Goal: Register for event/course: Sign up to attend an event or enroll in a course

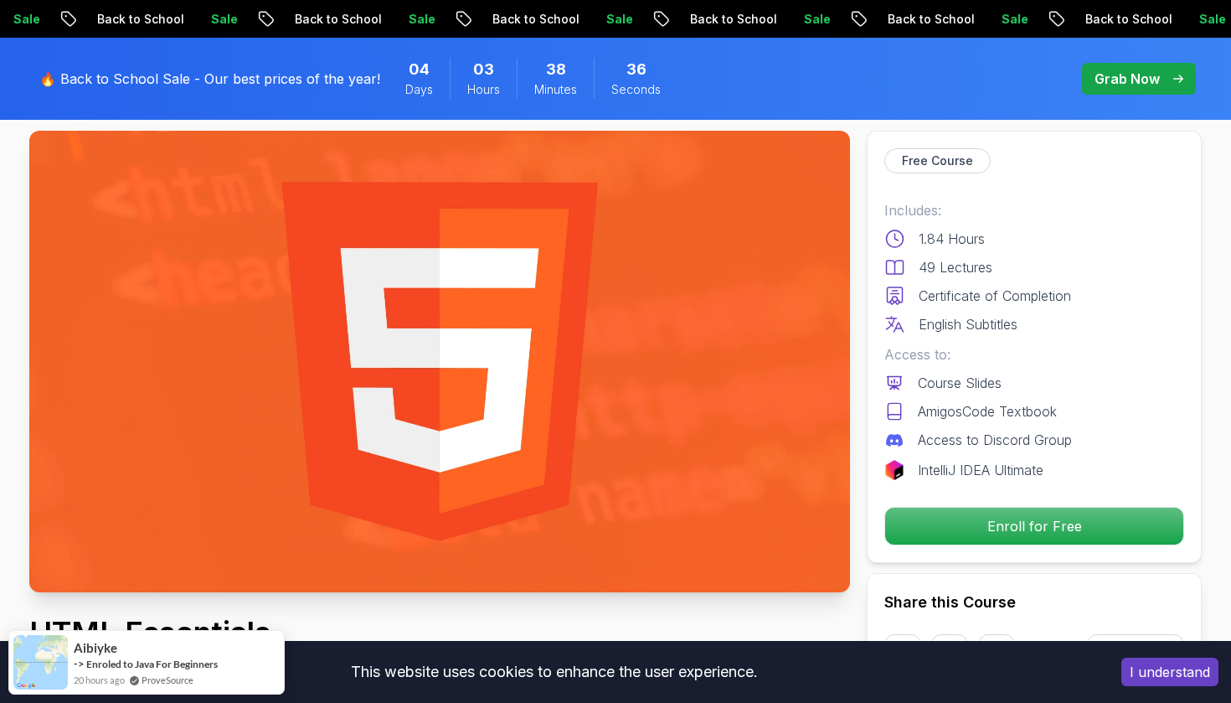
scroll to position [145, 0]
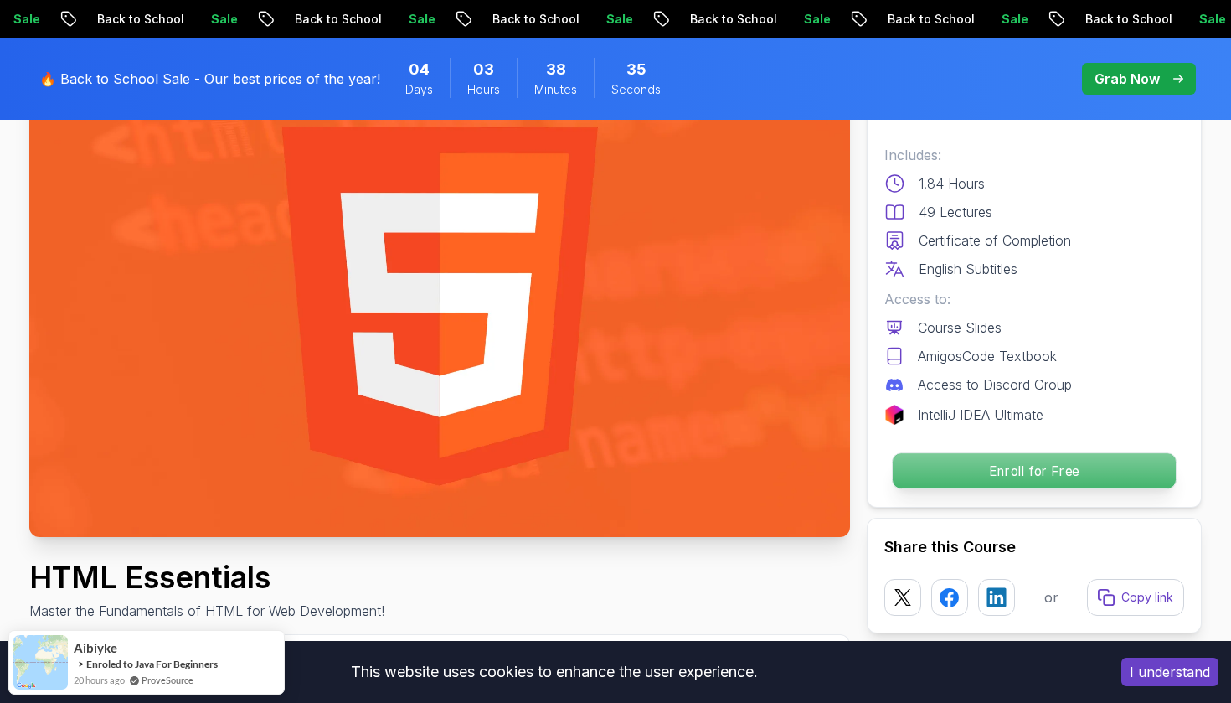
click at [1000, 480] on p "Enroll for Free" at bounding box center [1034, 470] width 283 height 35
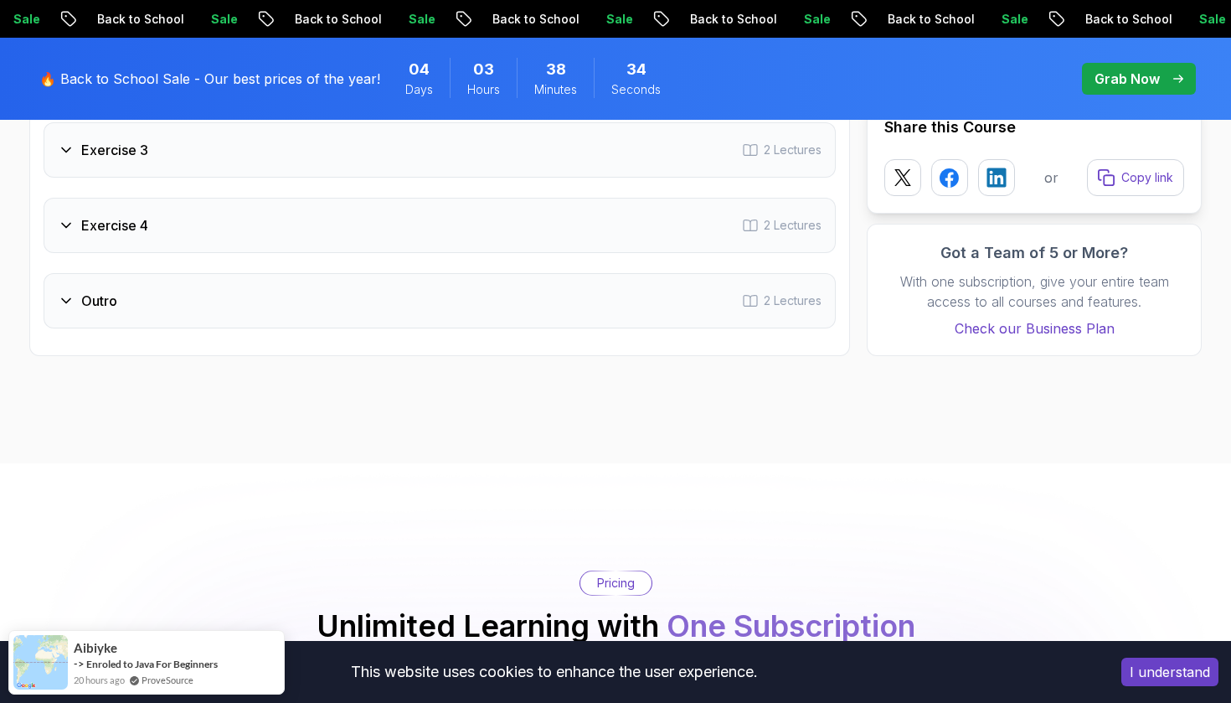
scroll to position [3390, 0]
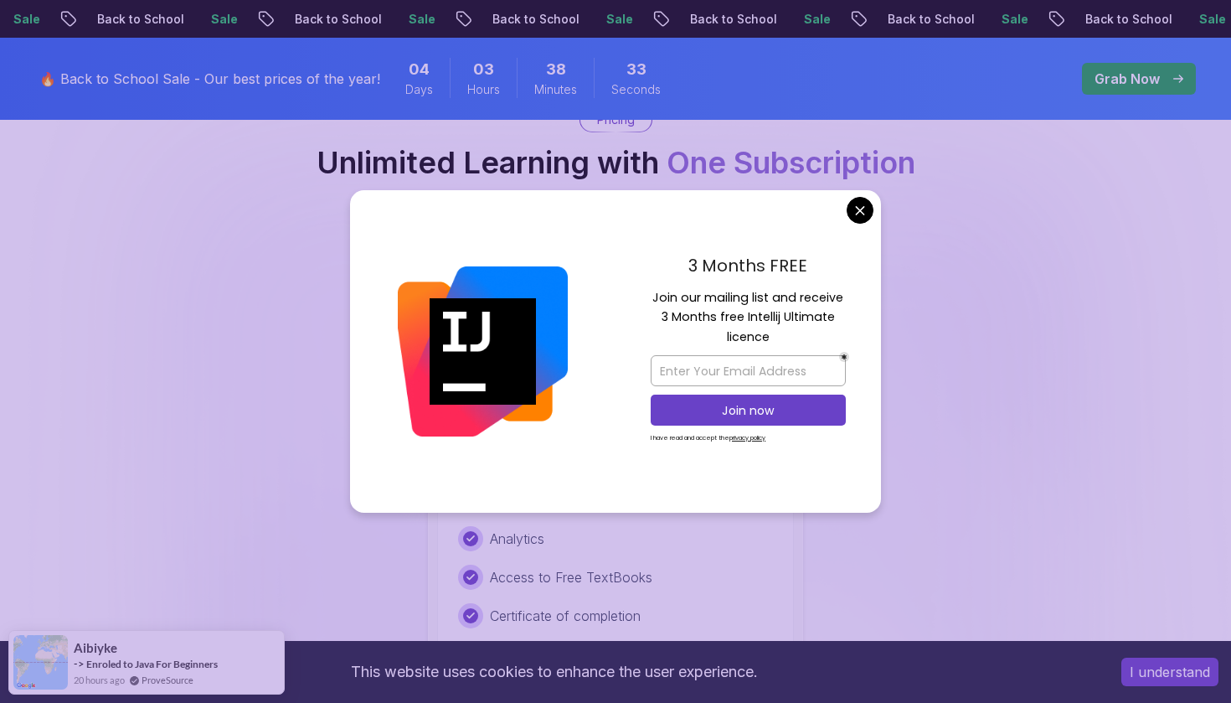
click at [669, 402] on p "Join now" at bounding box center [748, 410] width 158 height 17
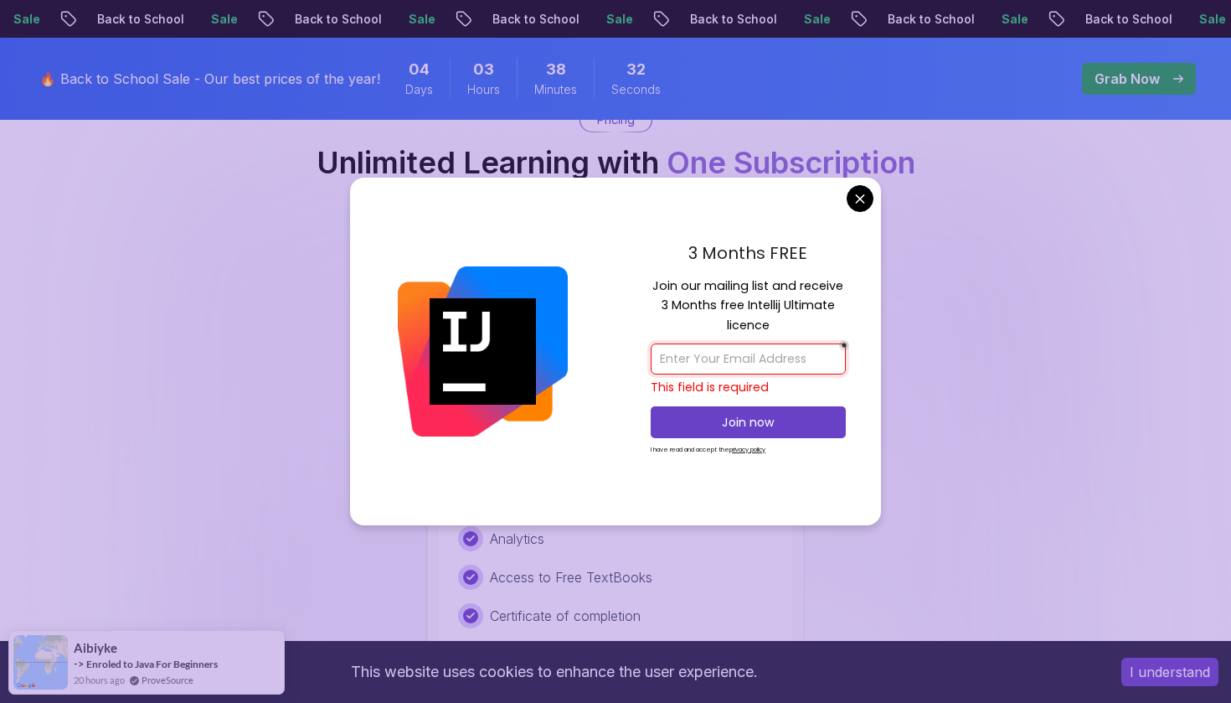
click at [750, 362] on input "email" at bounding box center [748, 358] width 195 height 31
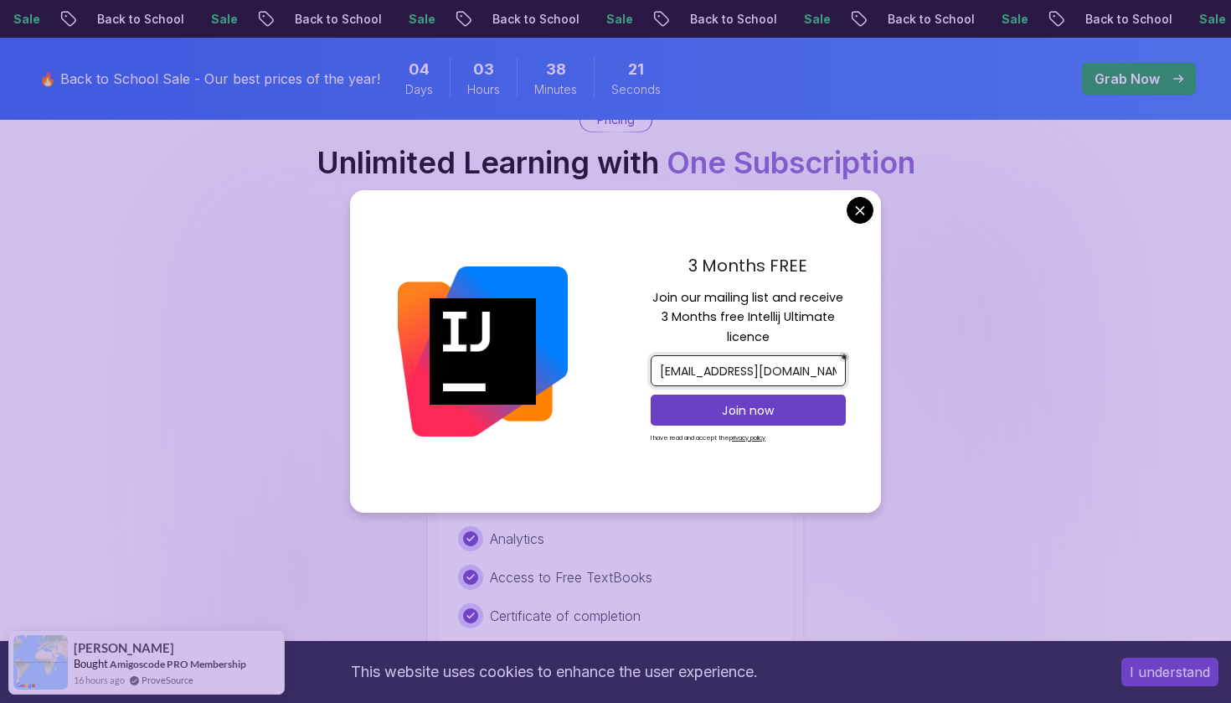
type input "[EMAIL_ADDRESS][DOMAIN_NAME]"
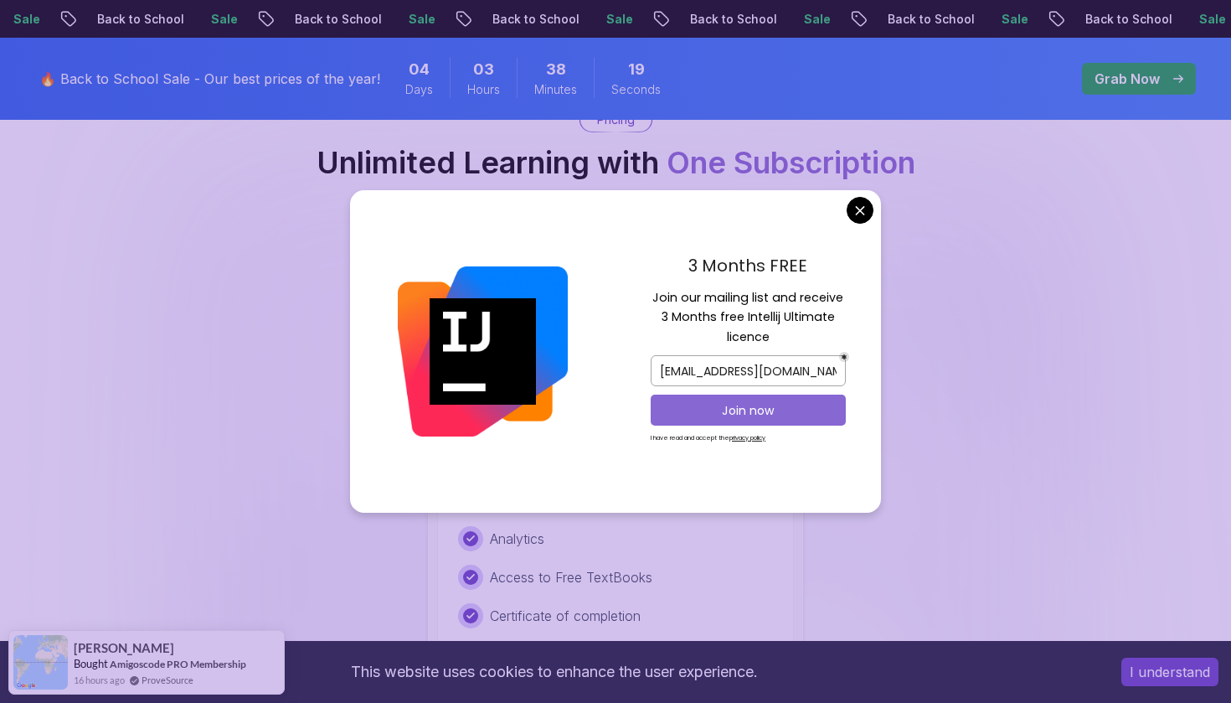
click at [810, 421] on button "Join now" at bounding box center [748, 409] width 195 height 31
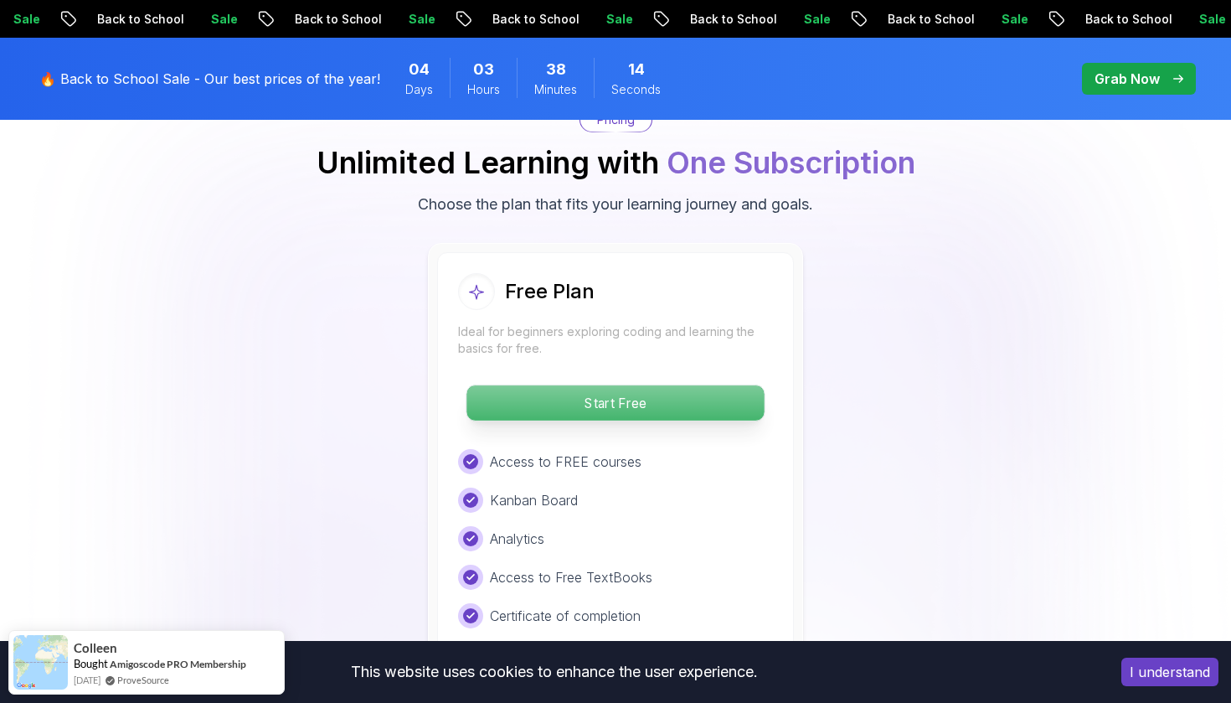
click at [674, 404] on p "Start Free" at bounding box center [614, 402] width 297 height 35
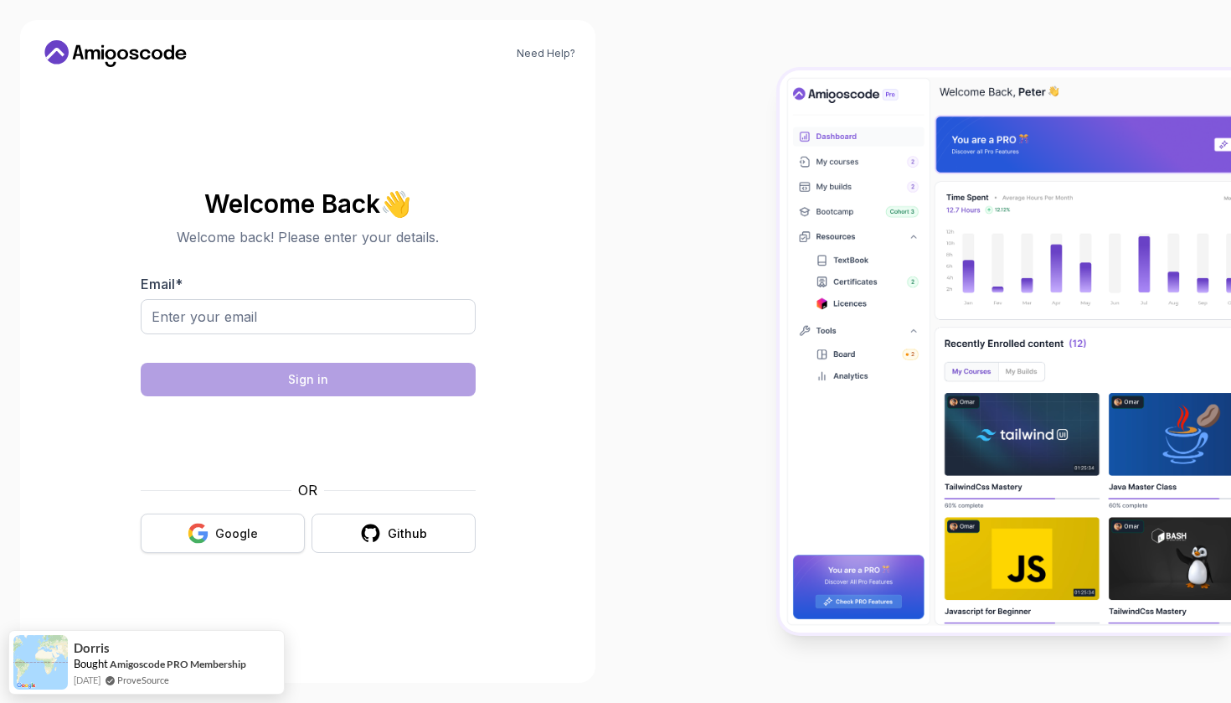
click at [235, 544] on button "Google" at bounding box center [223, 532] width 164 height 39
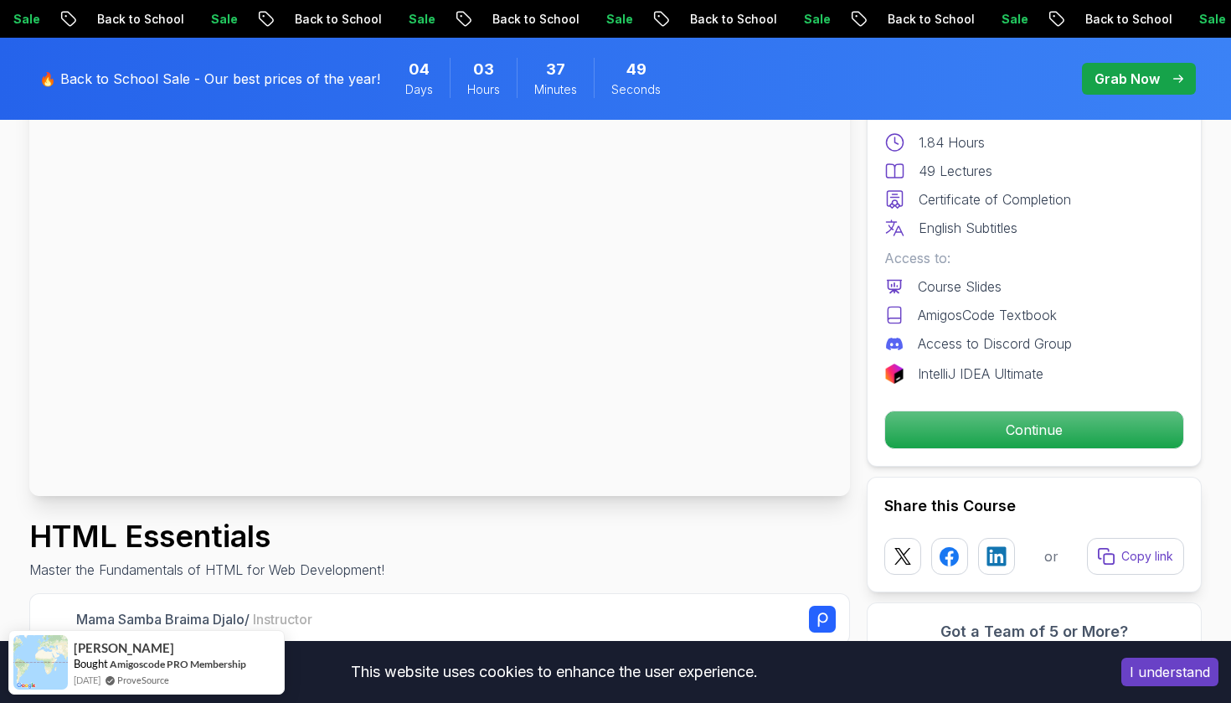
scroll to position [228, 0]
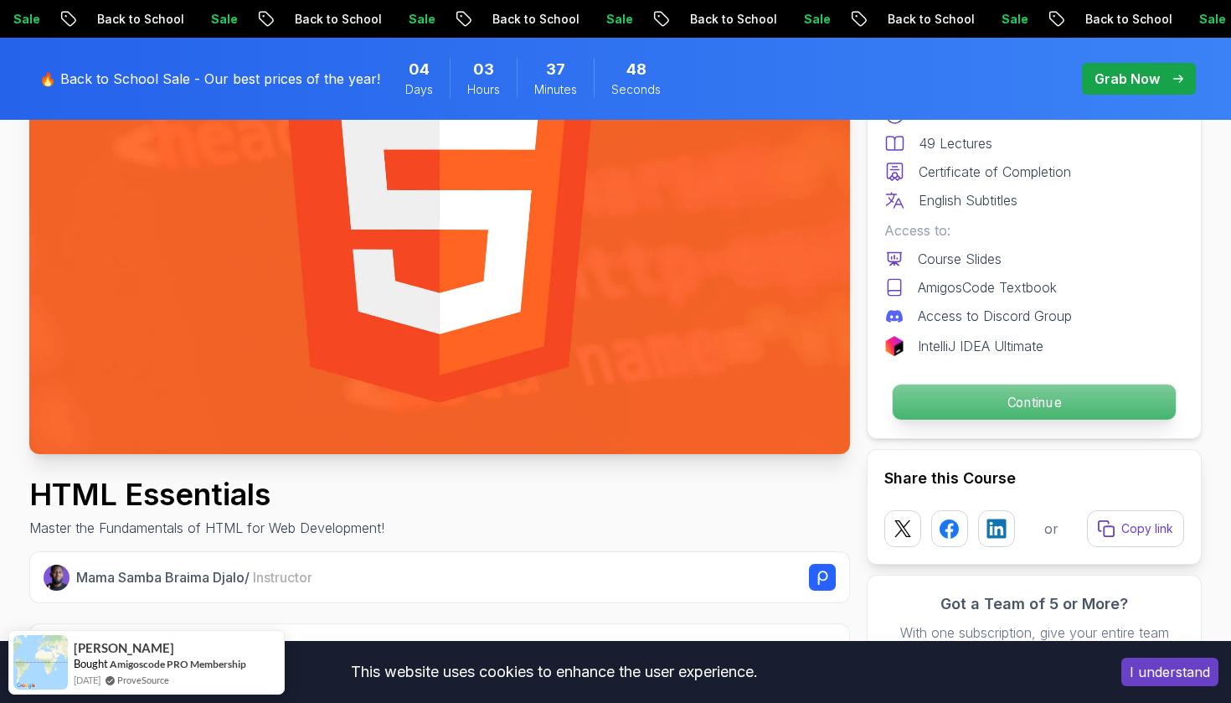
click at [972, 407] on p "Continue" at bounding box center [1034, 401] width 283 height 35
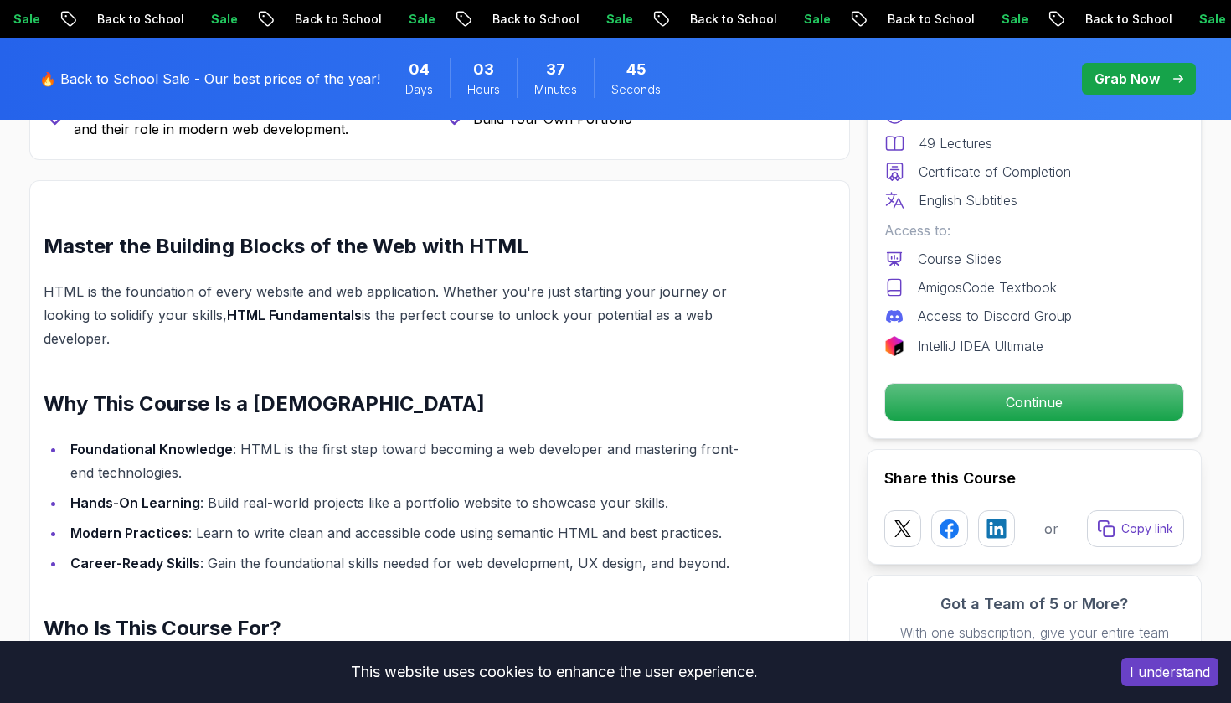
scroll to position [1092, 0]
